Goal: Find specific page/section: Find specific page/section

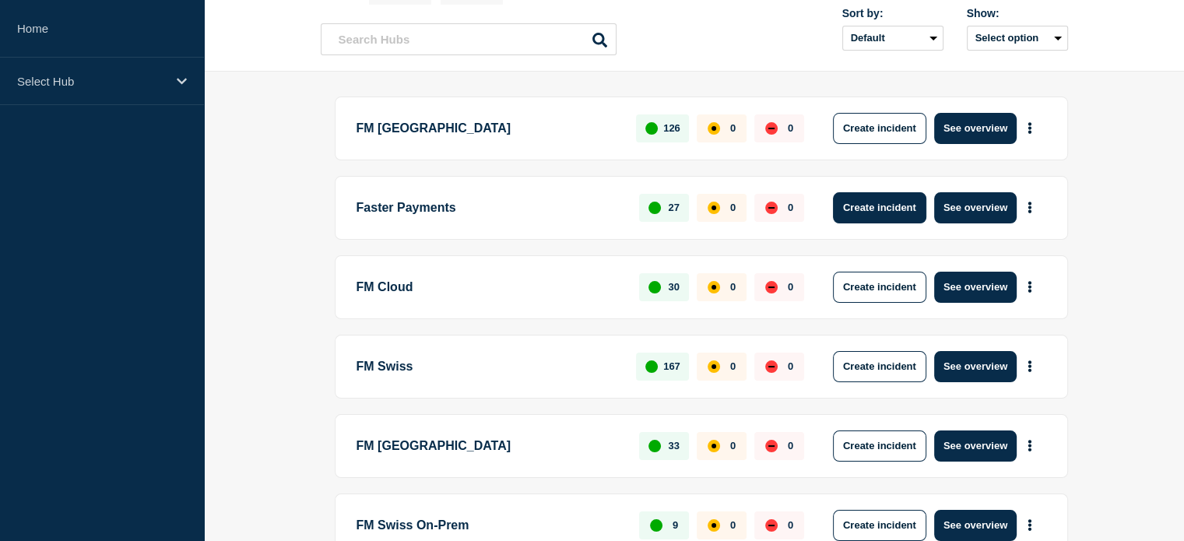
scroll to position [224, 0]
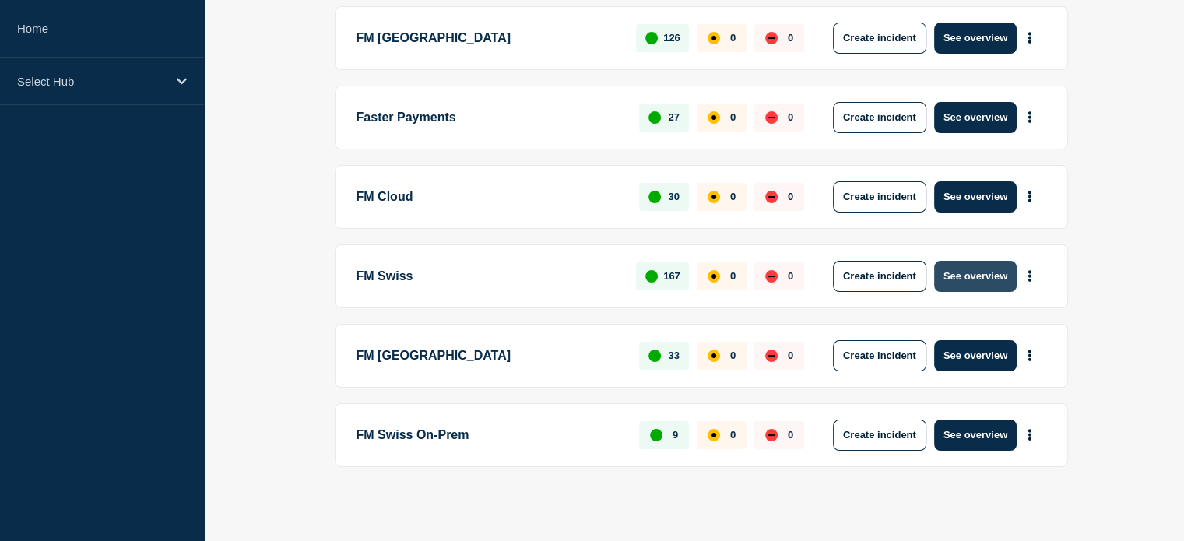
click at [994, 270] on button "See overview" at bounding box center [975, 276] width 83 height 31
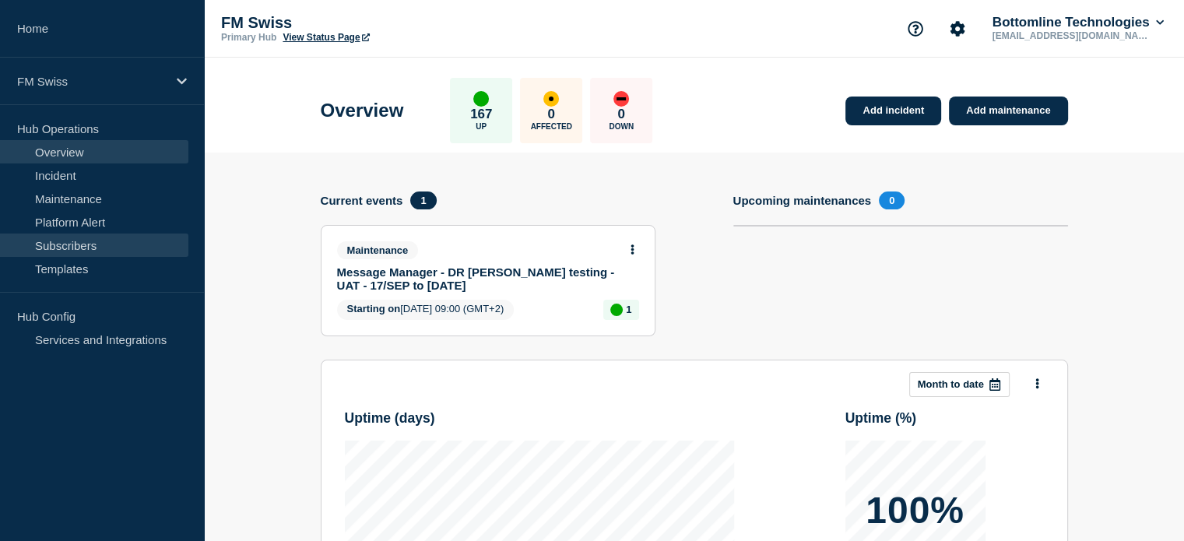
click at [105, 239] on link "Subscribers" at bounding box center [94, 245] width 188 height 23
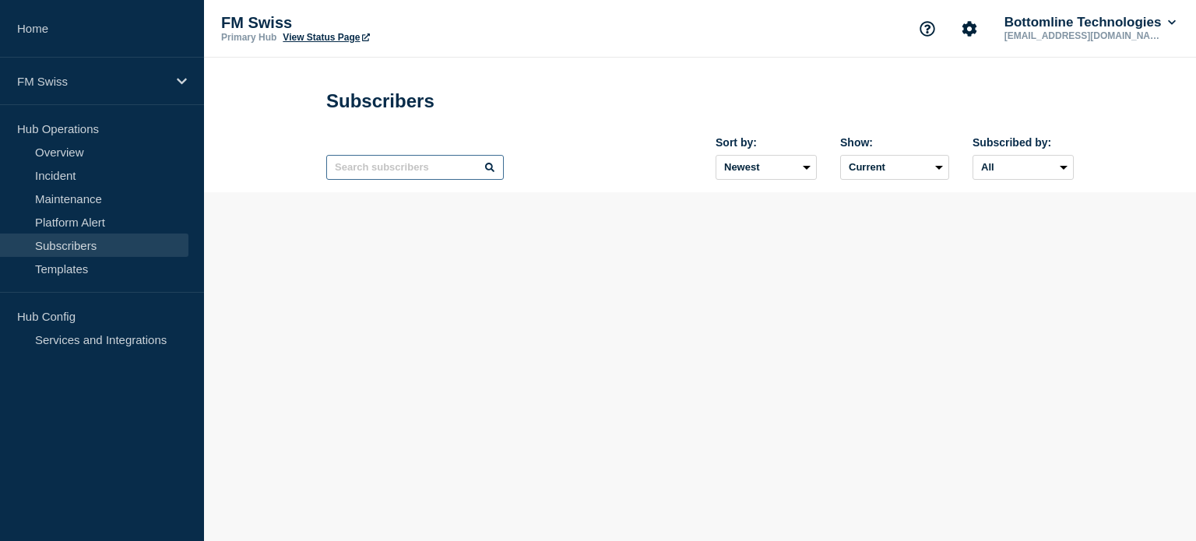
click at [424, 173] on input "text" at bounding box center [415, 167] width 178 height 25
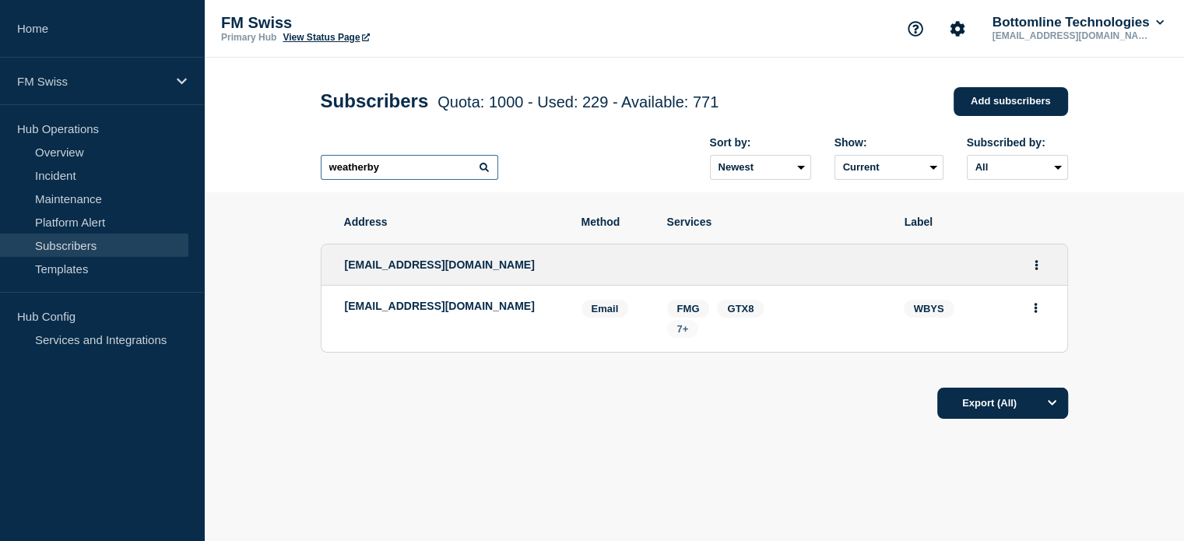
type input "weatherby"
click at [690, 337] on span "7+" at bounding box center [683, 329] width 32 height 18
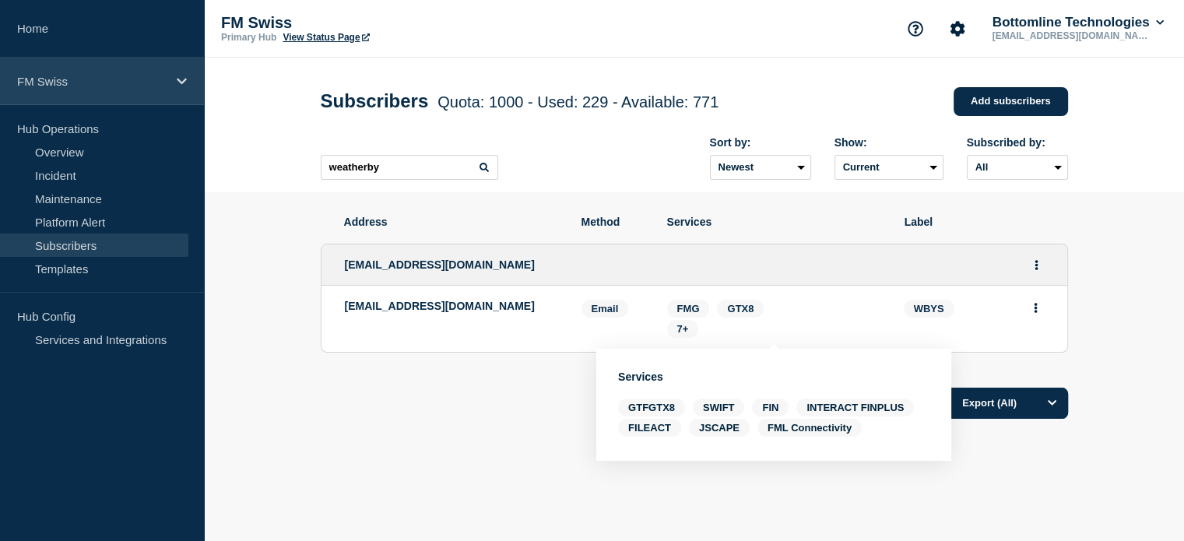
click at [185, 79] on icon at bounding box center [182, 81] width 10 height 6
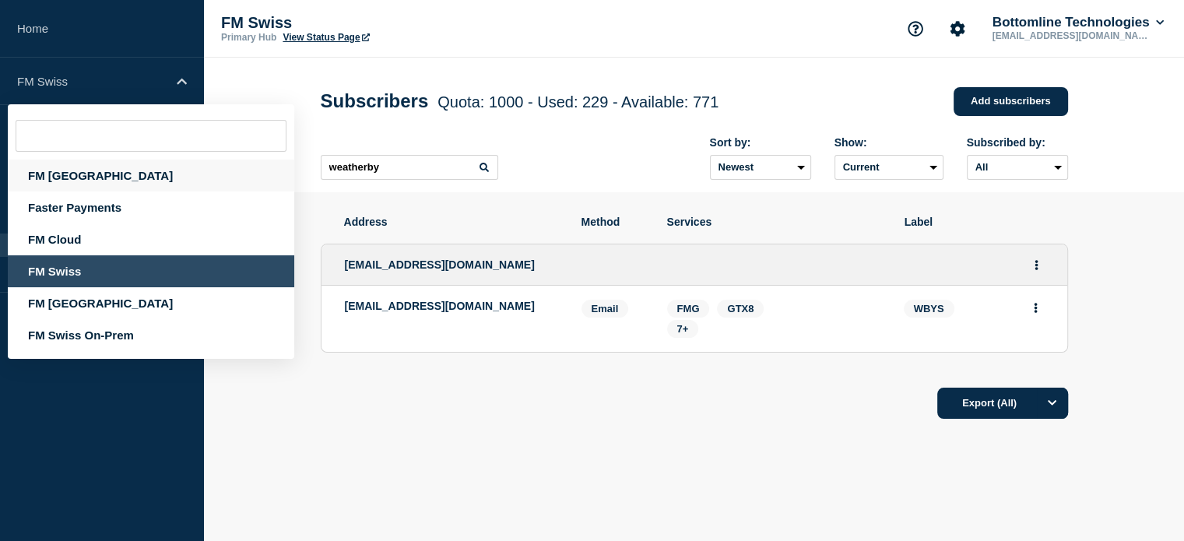
click at [83, 172] on div "FM [GEOGRAPHIC_DATA]" at bounding box center [151, 176] width 287 height 32
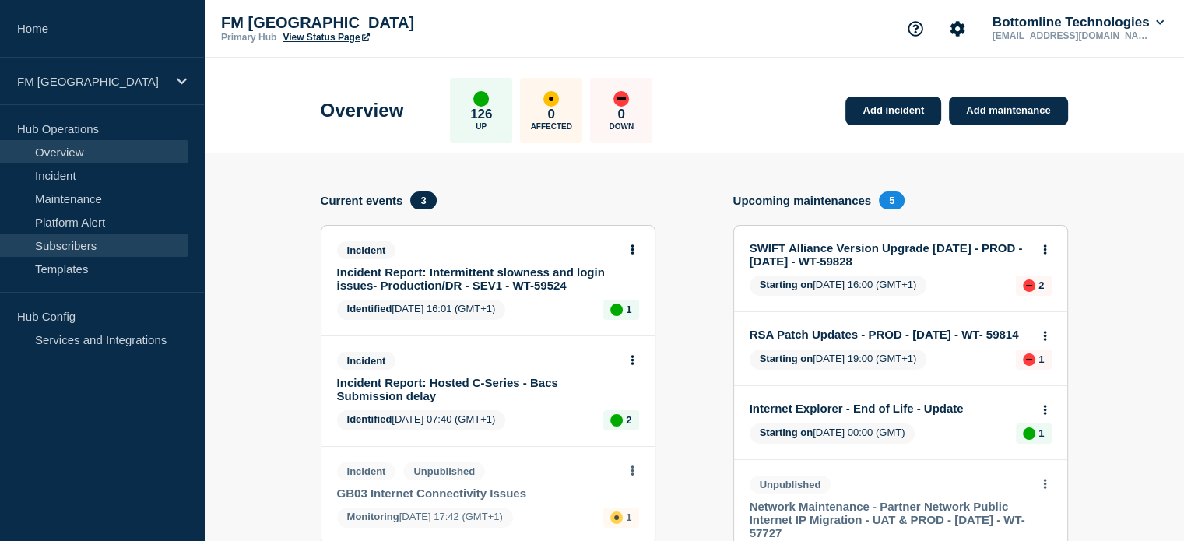
click at [97, 239] on link "Subscribers" at bounding box center [94, 245] width 188 height 23
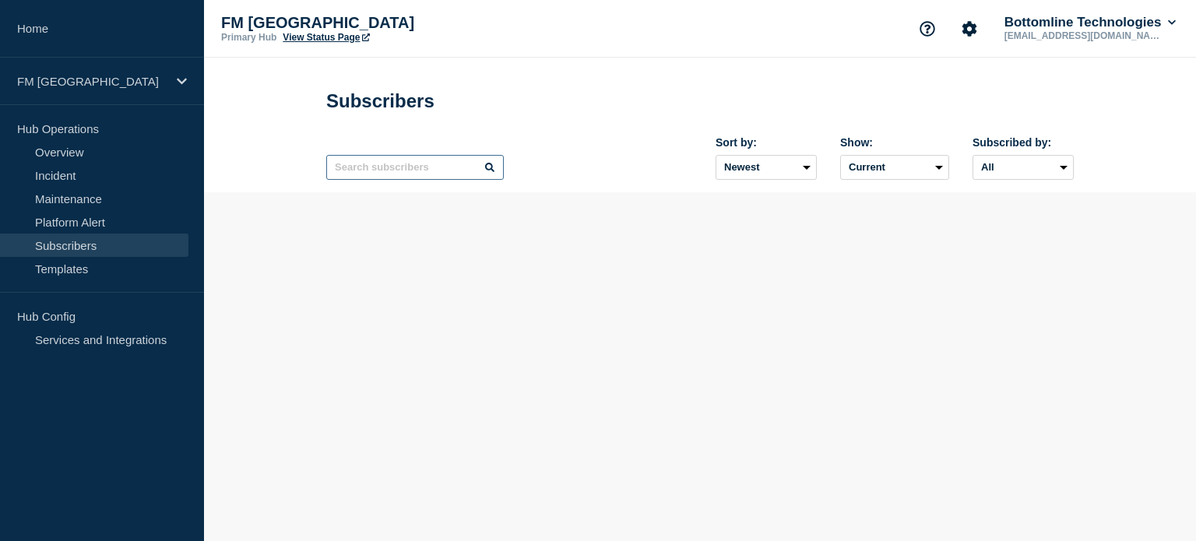
click at [411, 180] on input "text" at bounding box center [415, 167] width 178 height 25
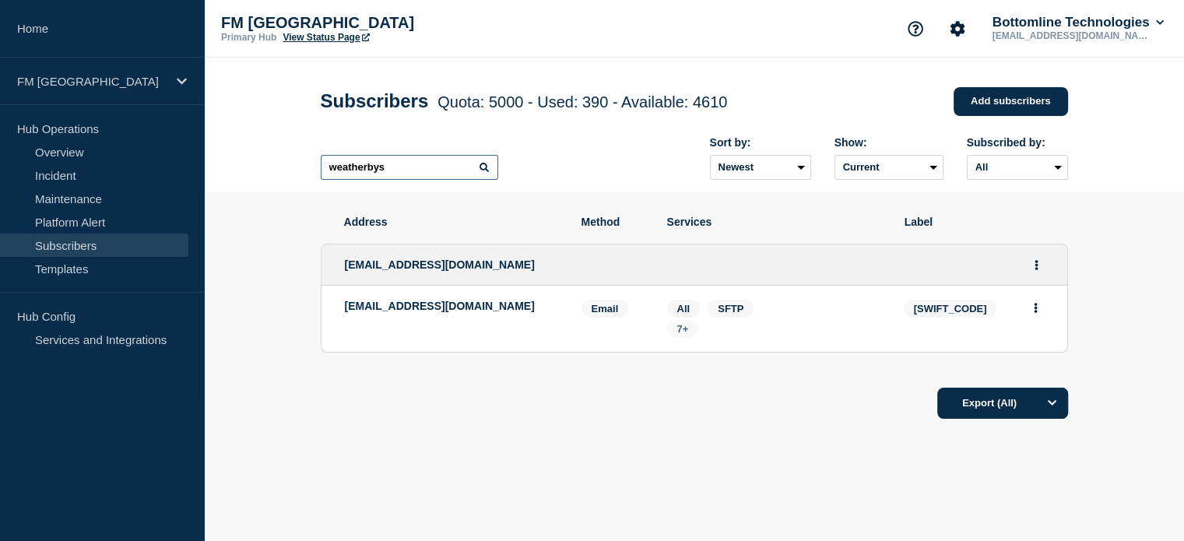
type input "weatherbys"
click at [686, 335] on span "7+" at bounding box center [683, 329] width 12 height 12
